Goal: Information Seeking & Learning: Learn about a topic

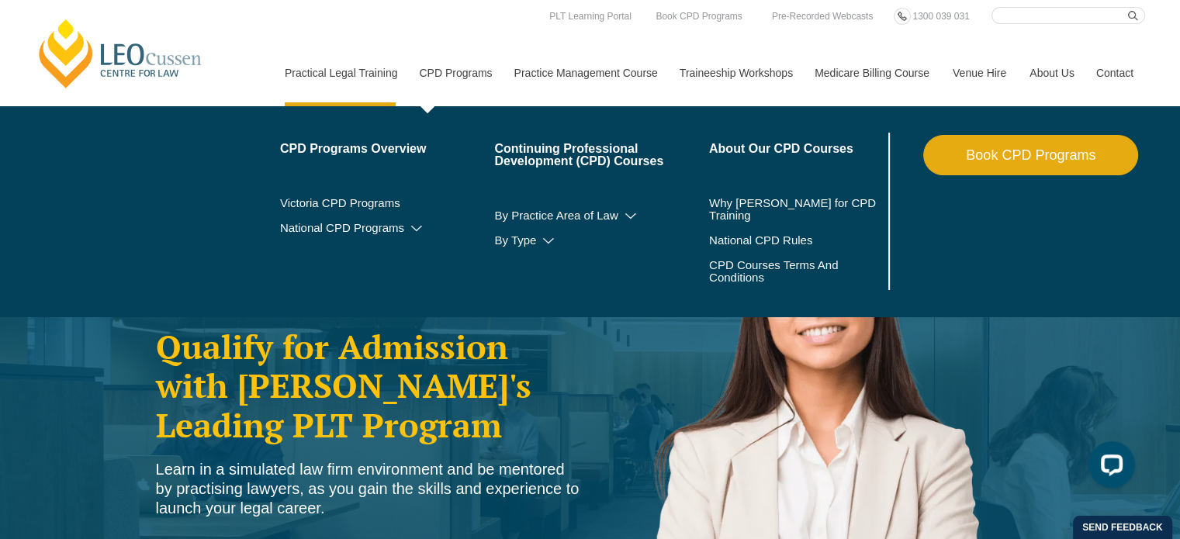
click at [459, 71] on link "CPD Programs" at bounding box center [454, 73] width 95 height 67
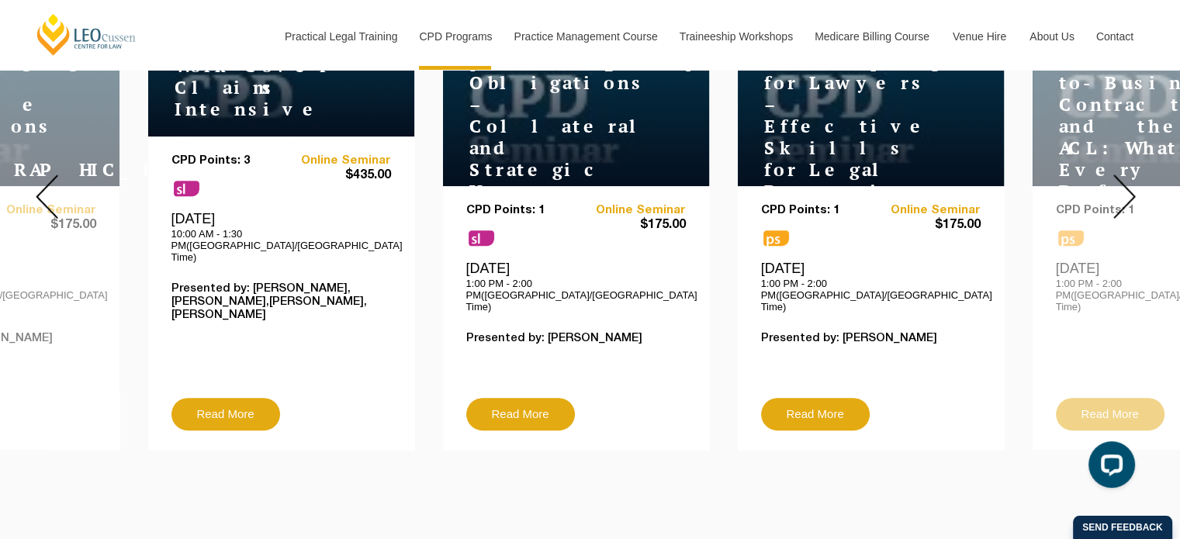
scroll to position [745, 0]
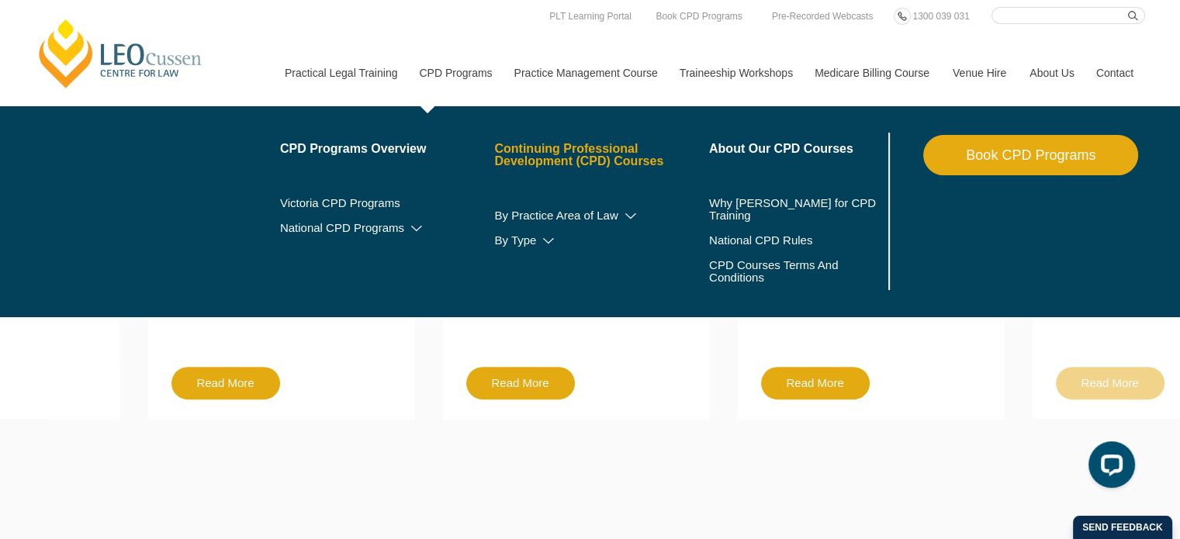
click at [577, 157] on link "Continuing Professional Development (CPD) Courses" at bounding box center [601, 155] width 215 height 25
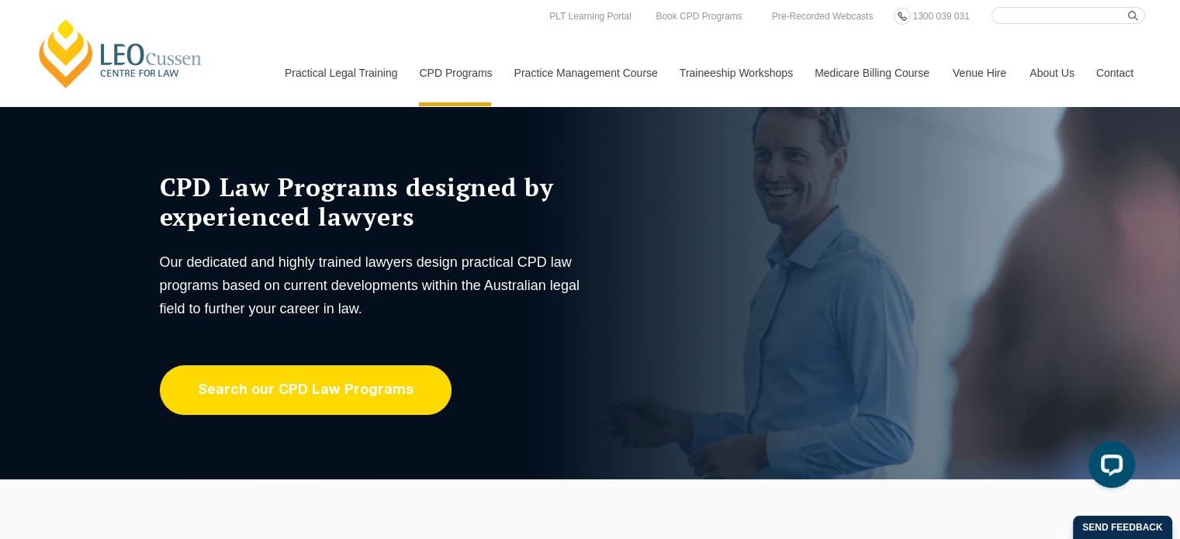
click at [301, 395] on link "Search our CPD Law Programs" at bounding box center [306, 390] width 292 height 50
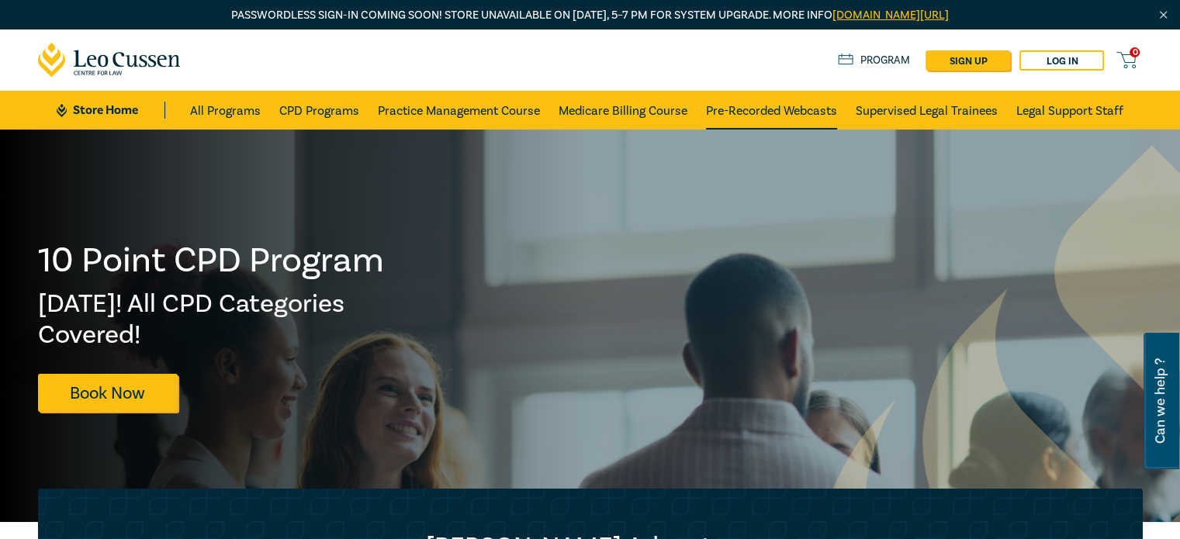
click at [782, 107] on link "Pre-Recorded Webcasts" at bounding box center [771, 110] width 131 height 39
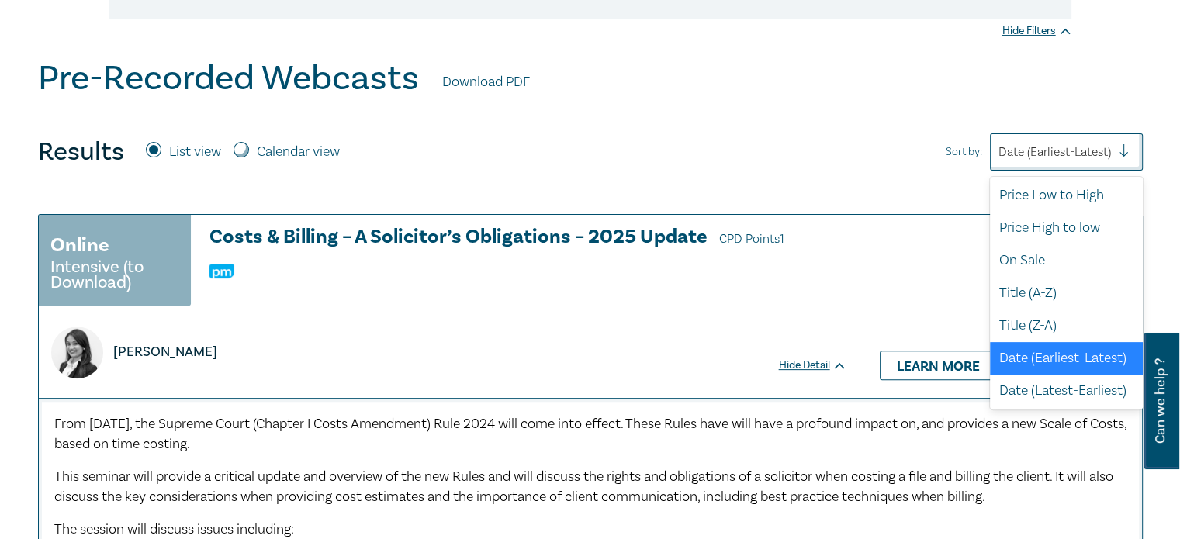
scroll to position [40, 0]
click at [1029, 384] on div "Date (Latest-Earliest)" at bounding box center [1066, 391] width 153 height 33
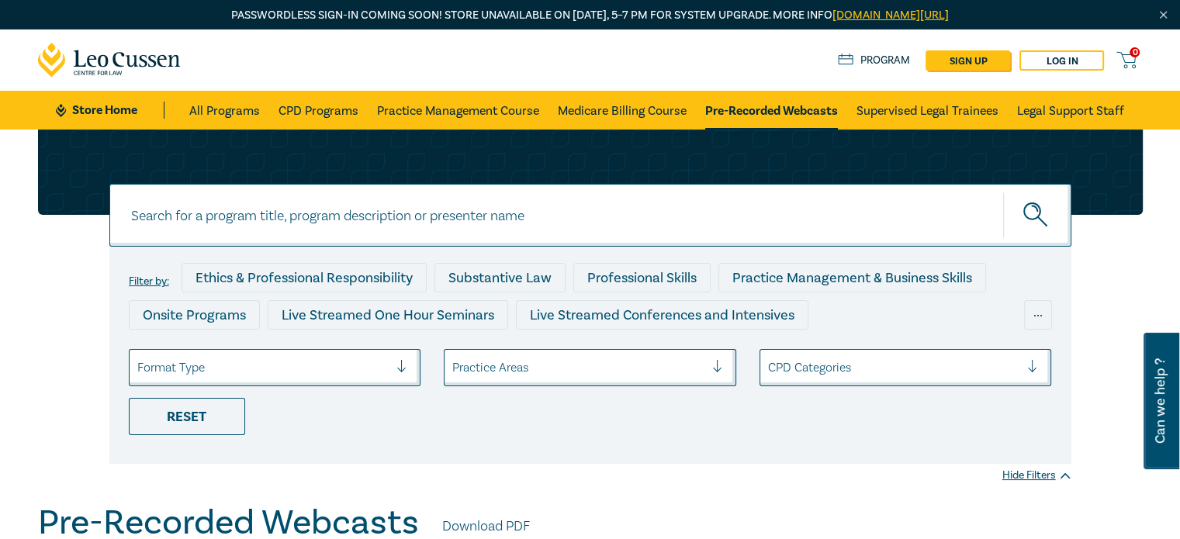
click at [1166, 16] on img "Close" at bounding box center [1163, 15] width 13 height 13
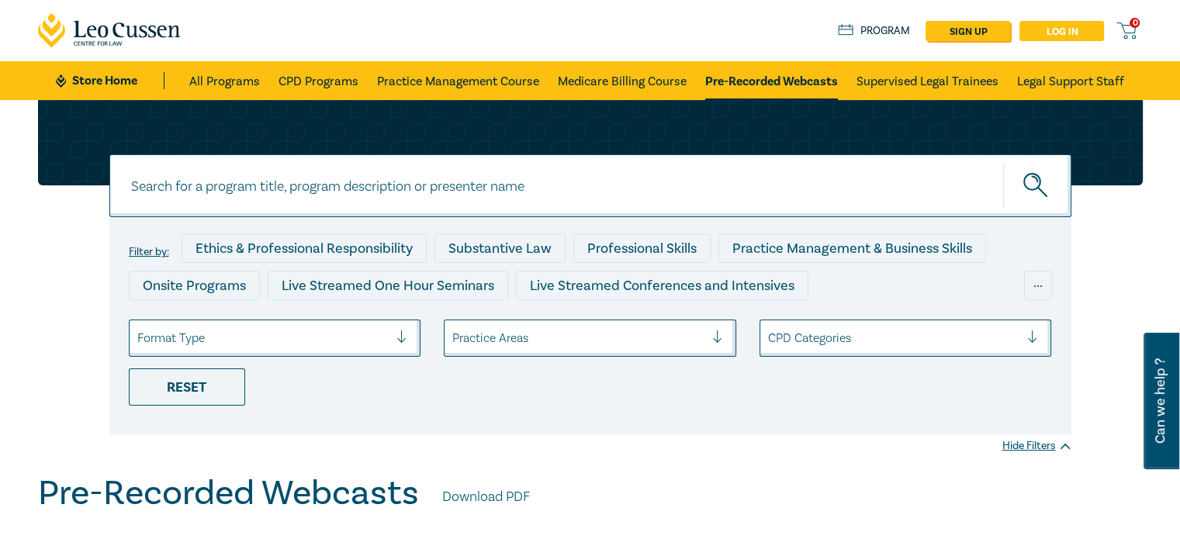
click at [1057, 28] on link "Log in" at bounding box center [1061, 31] width 85 height 20
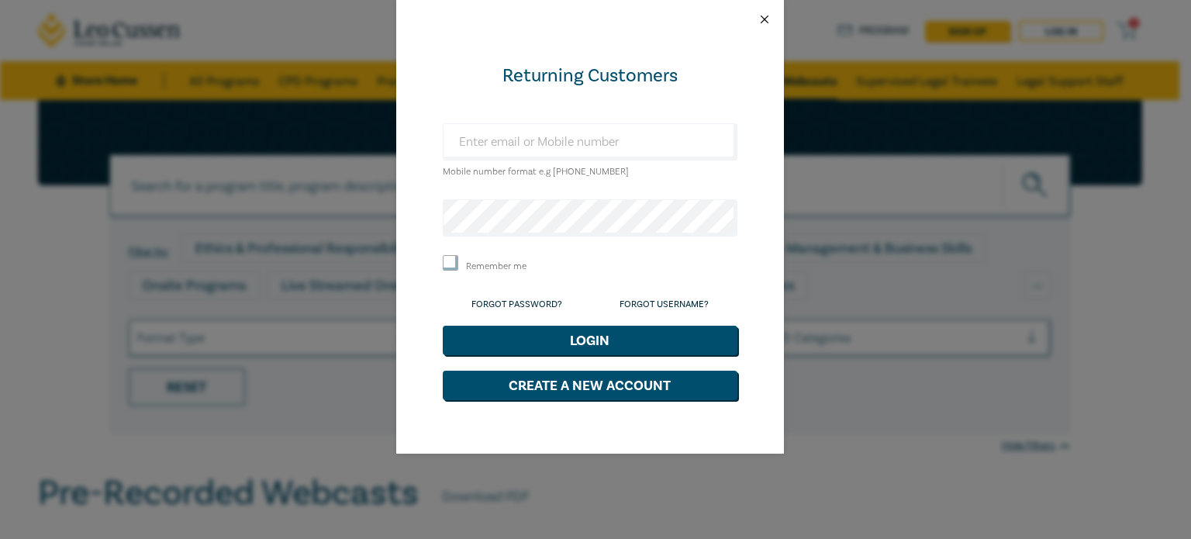
click at [763, 21] on button "Close" at bounding box center [765, 19] width 14 height 14
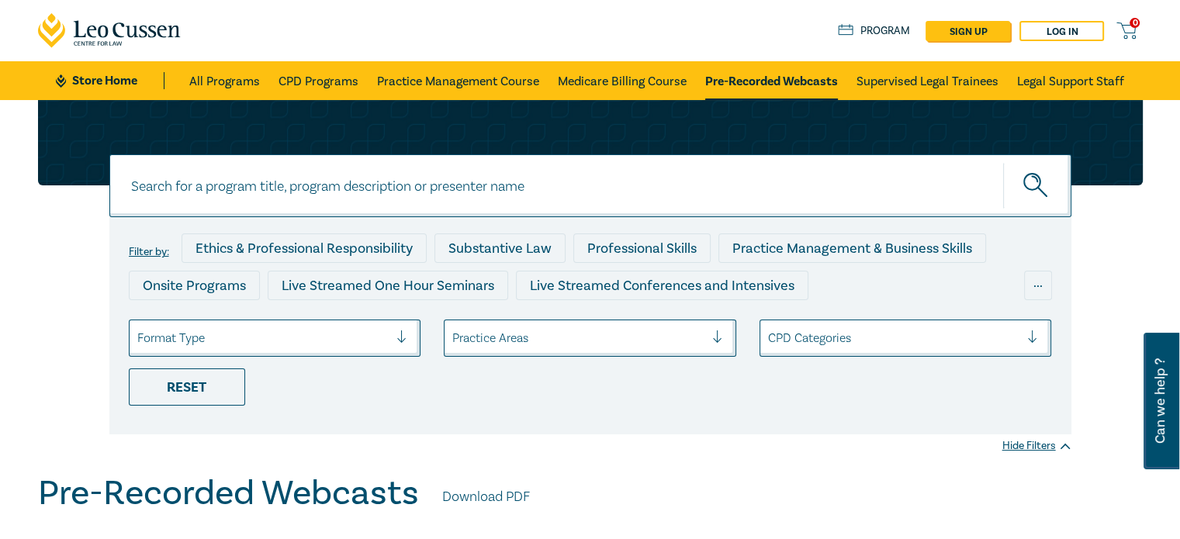
click at [505, 496] on link "Download PDF" at bounding box center [486, 497] width 88 height 20
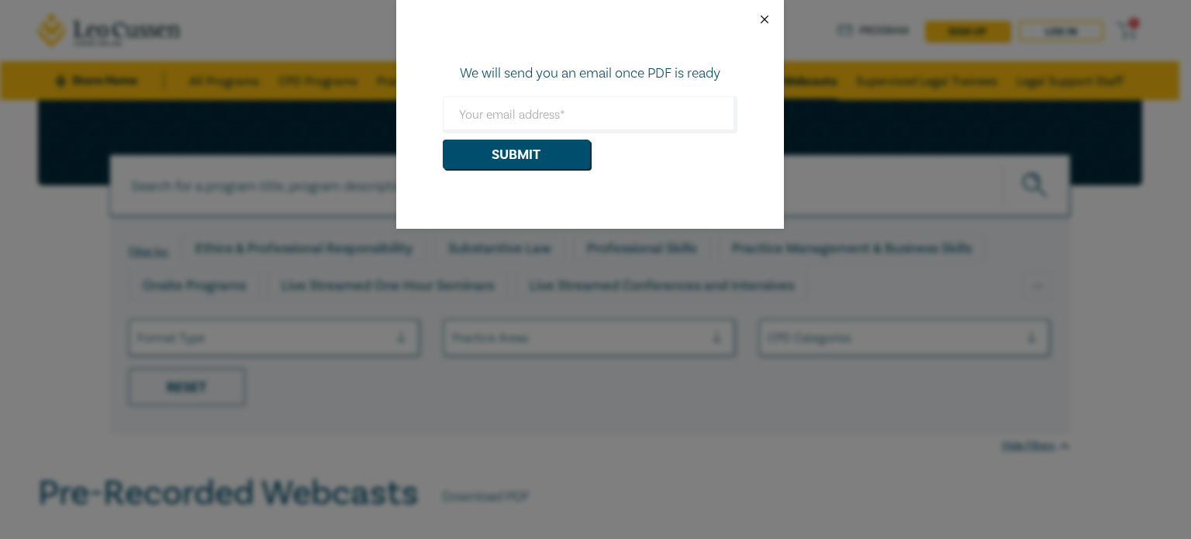
click at [766, 17] on button "Close" at bounding box center [765, 19] width 14 height 14
